Goal: Navigation & Orientation: Find specific page/section

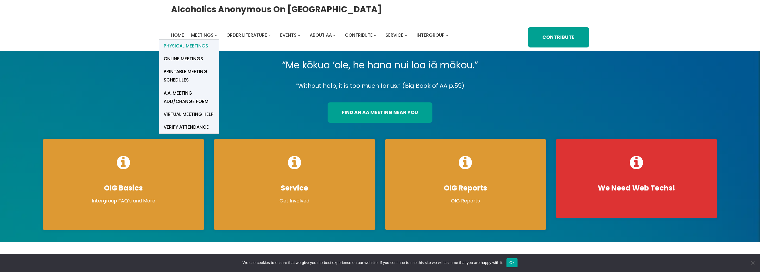
click at [208, 42] on span "Physical Meetings" at bounding box center [186, 46] width 45 height 8
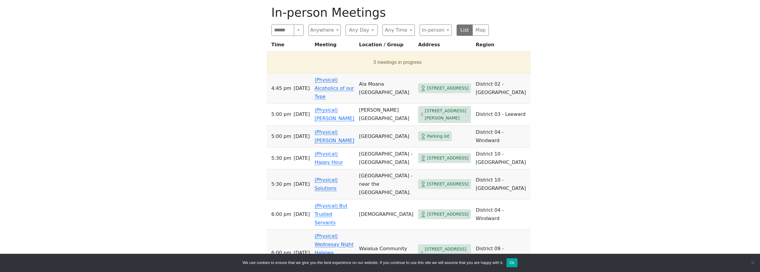
scroll to position [359, 0]
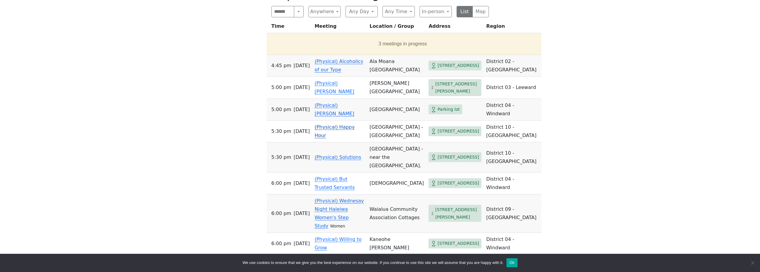
click at [327, 138] on link "(Physical) Happy Hour" at bounding box center [335, 131] width 40 height 14
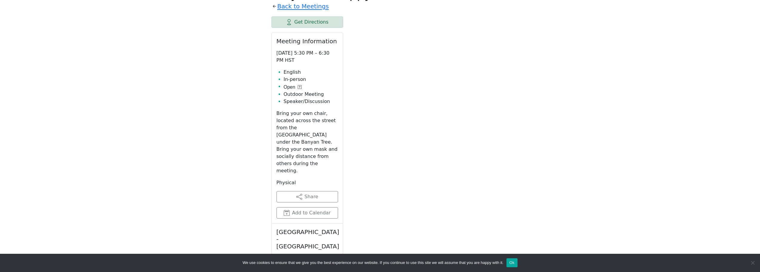
scroll to position [330, 0]
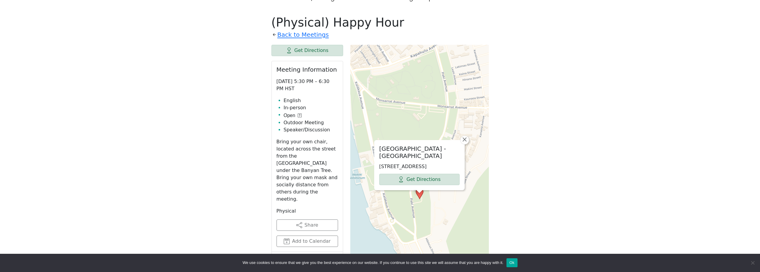
click at [299, 114] on icon at bounding box center [300, 116] width 4 height 4
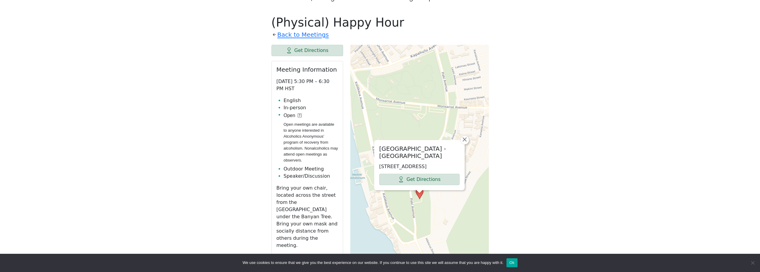
click at [299, 114] on icon at bounding box center [300, 116] width 4 height 4
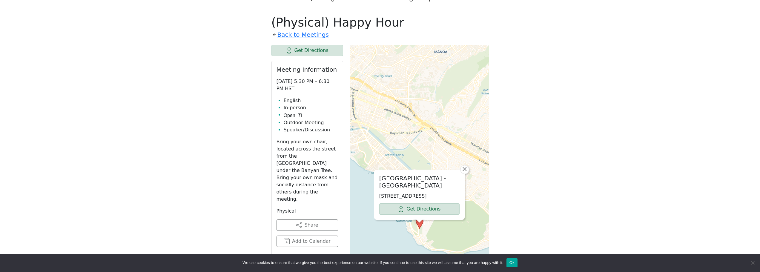
click at [418, 229] on div "[GEOGRAPHIC_DATA] - [GEOGRAPHIC_DATA] [STREET_ADDRESS] Get Directions × Leaflet…" at bounding box center [419, 194] width 139 height 299
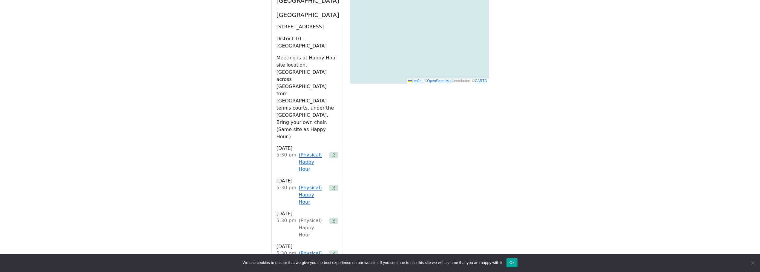
scroll to position [599, 0]
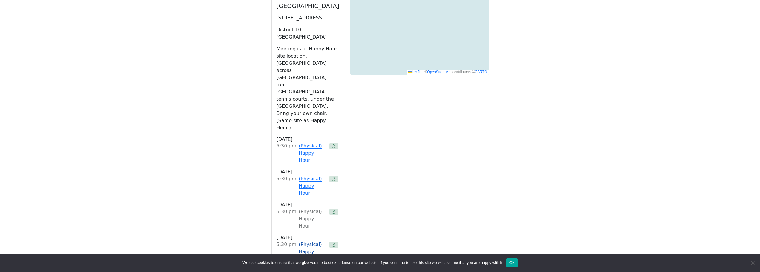
click at [307, 241] on link "(Physical) Happy Hour" at bounding box center [313, 252] width 28 height 22
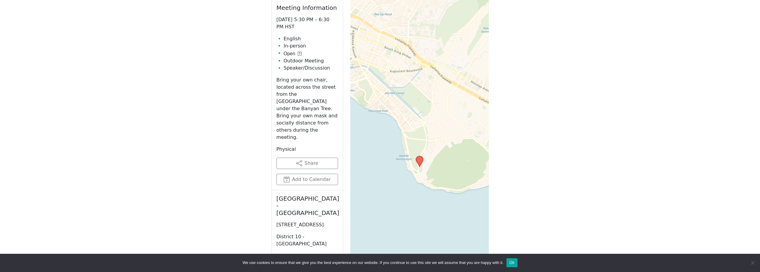
scroll to position [390, 0]
